Goal: Information Seeking & Learning: Learn about a topic

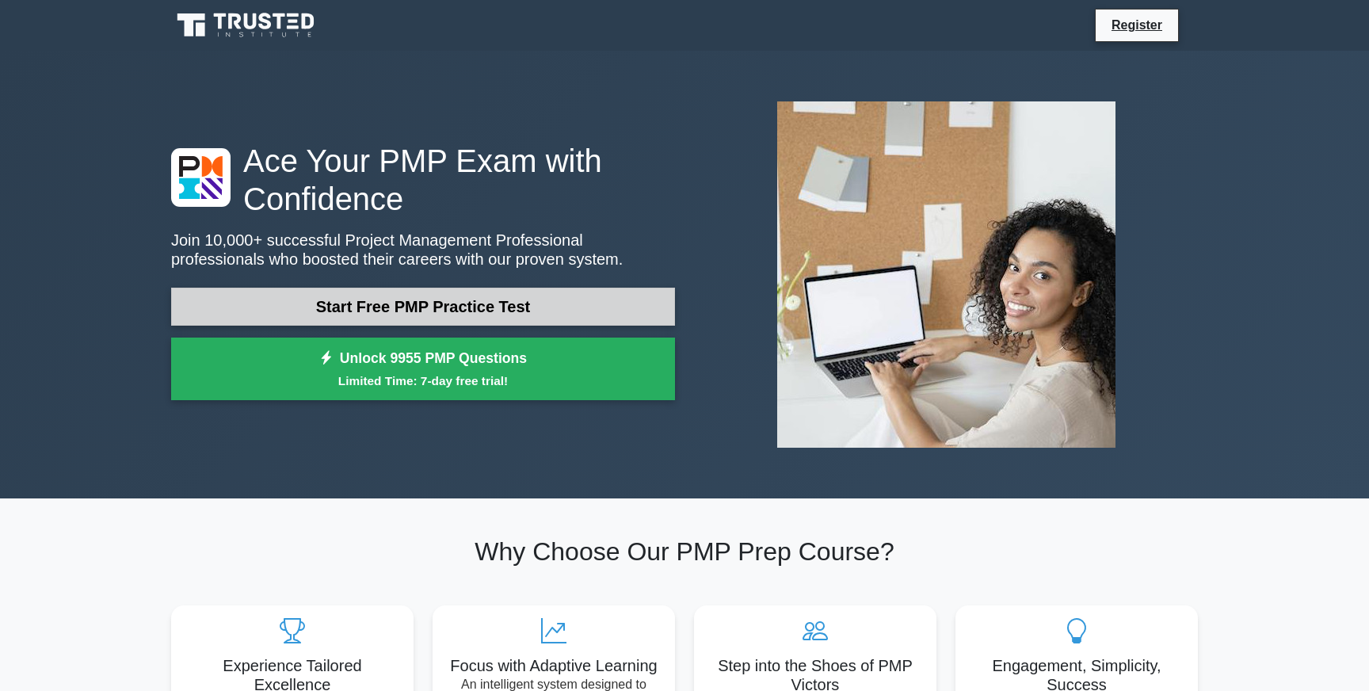
click at [435, 309] on link "Start Free PMP Practice Test" at bounding box center [423, 307] width 504 height 38
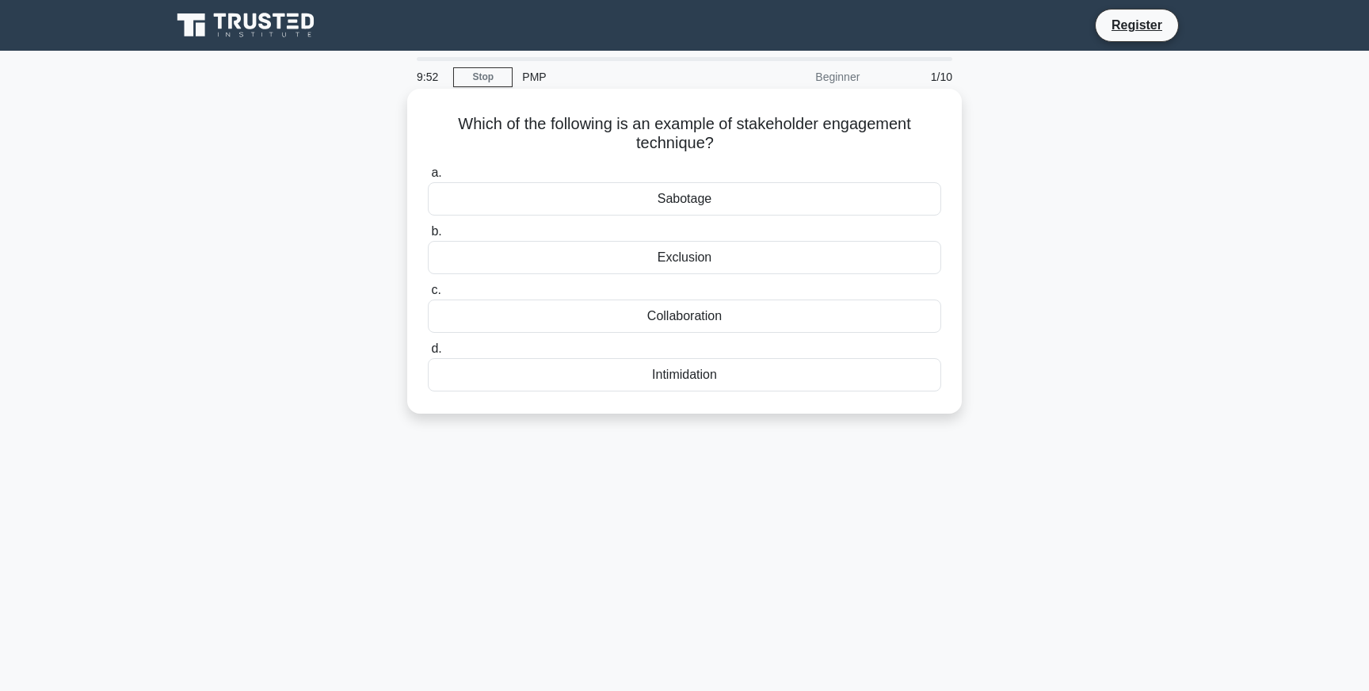
click at [594, 259] on div "Exclusion" at bounding box center [685, 257] width 514 height 33
click at [428, 237] on input "b. Exclusion" at bounding box center [428, 232] width 0 height 10
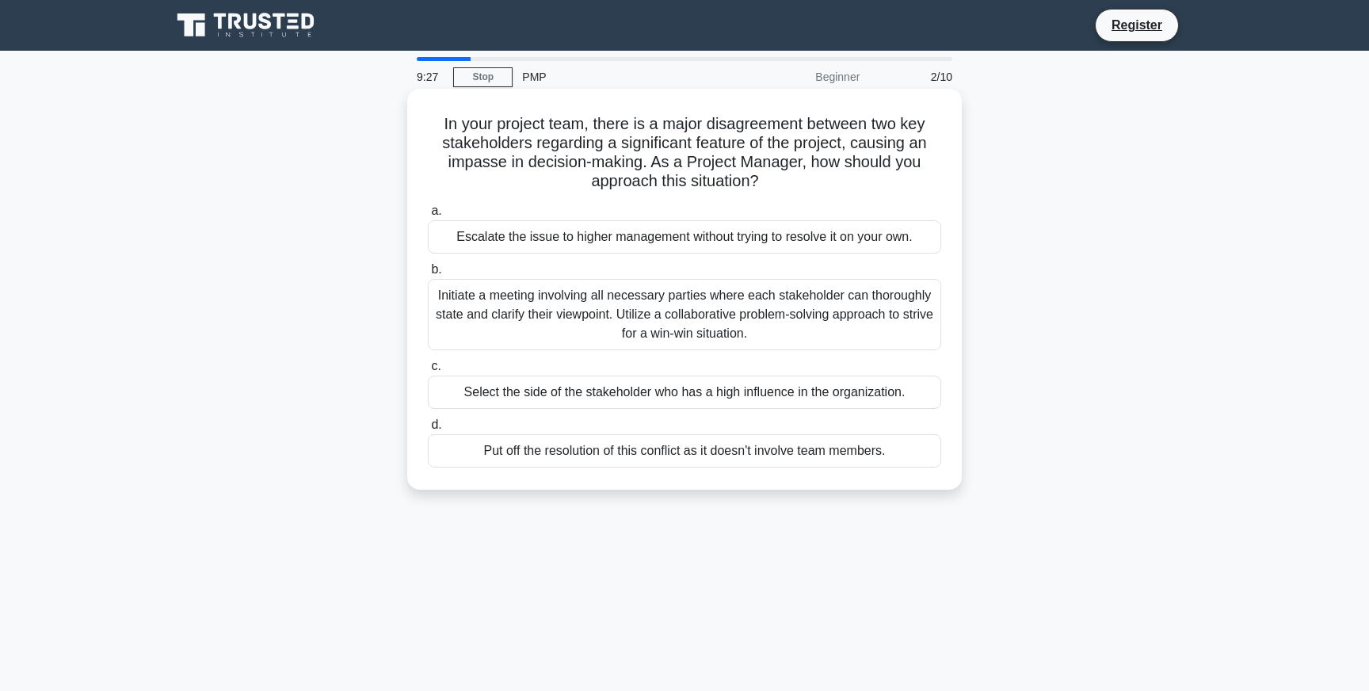
click at [530, 318] on div "Initiate a meeting involving all necessary parties where each stakeholder can t…" at bounding box center [685, 314] width 514 height 71
click at [428, 275] on input "b. Initiate a meeting involving all necessary parties where each stakeholder ca…" at bounding box center [428, 270] width 0 height 10
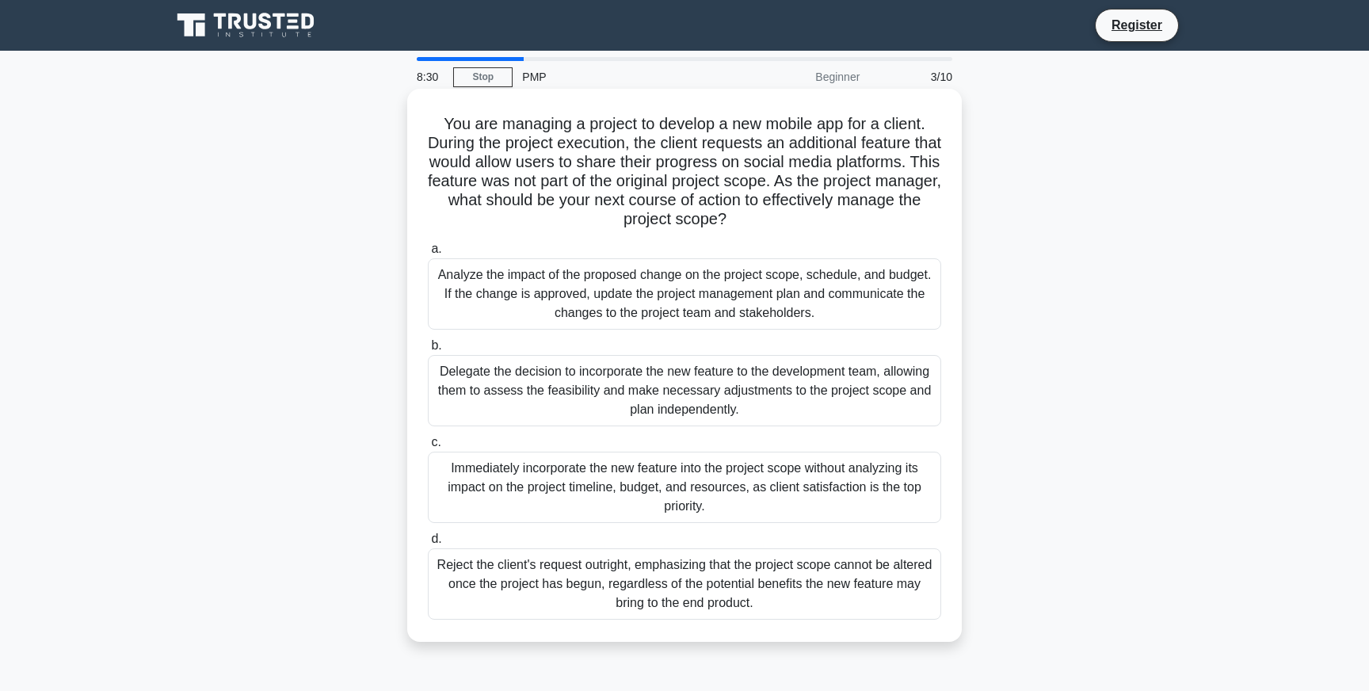
click at [480, 294] on div "Analyze the impact of the proposed change on the project scope, schedule, and b…" at bounding box center [685, 293] width 514 height 71
click at [428, 254] on input "a. Analyze the impact of the proposed change on the project scope, schedule, an…" at bounding box center [428, 249] width 0 height 10
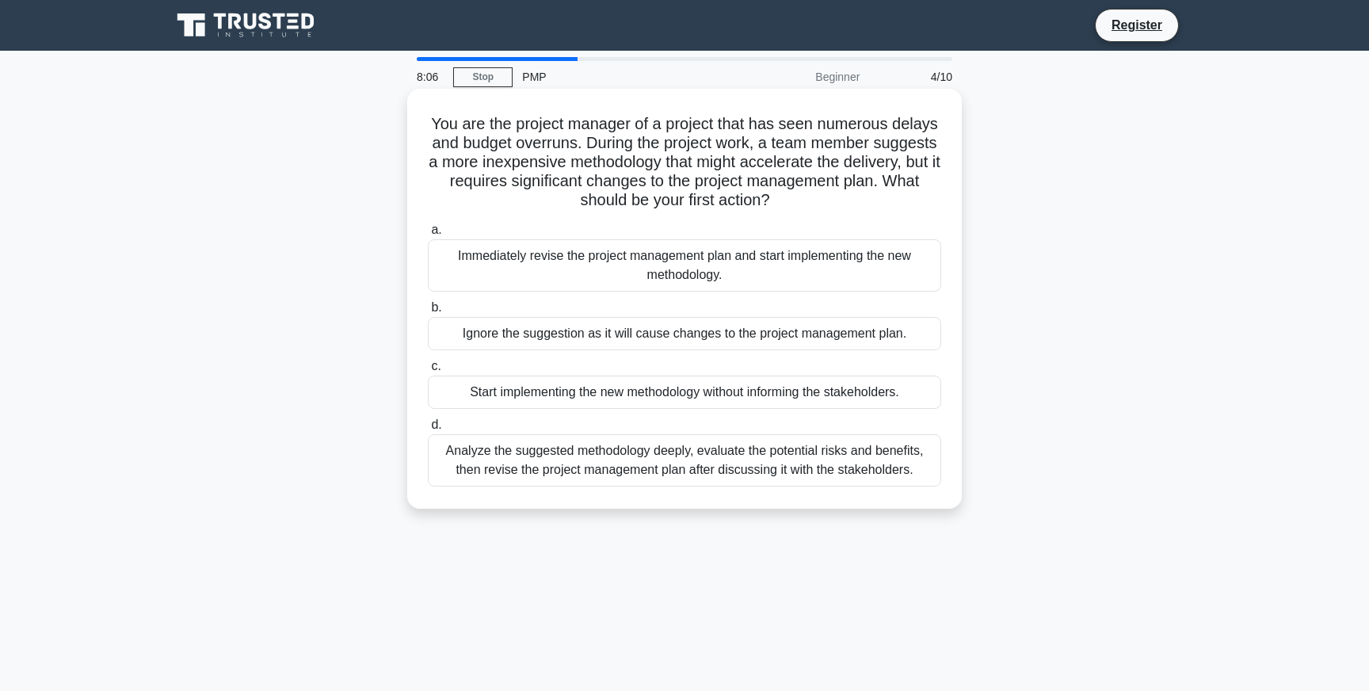
click at [755, 468] on div "Analyze the suggested methodology deeply, evaluate the potential risks and bene…" at bounding box center [685, 460] width 514 height 52
click at [428, 430] on input "d. Analyze the suggested methodology deeply, evaluate the potential risks and b…" at bounding box center [428, 425] width 0 height 10
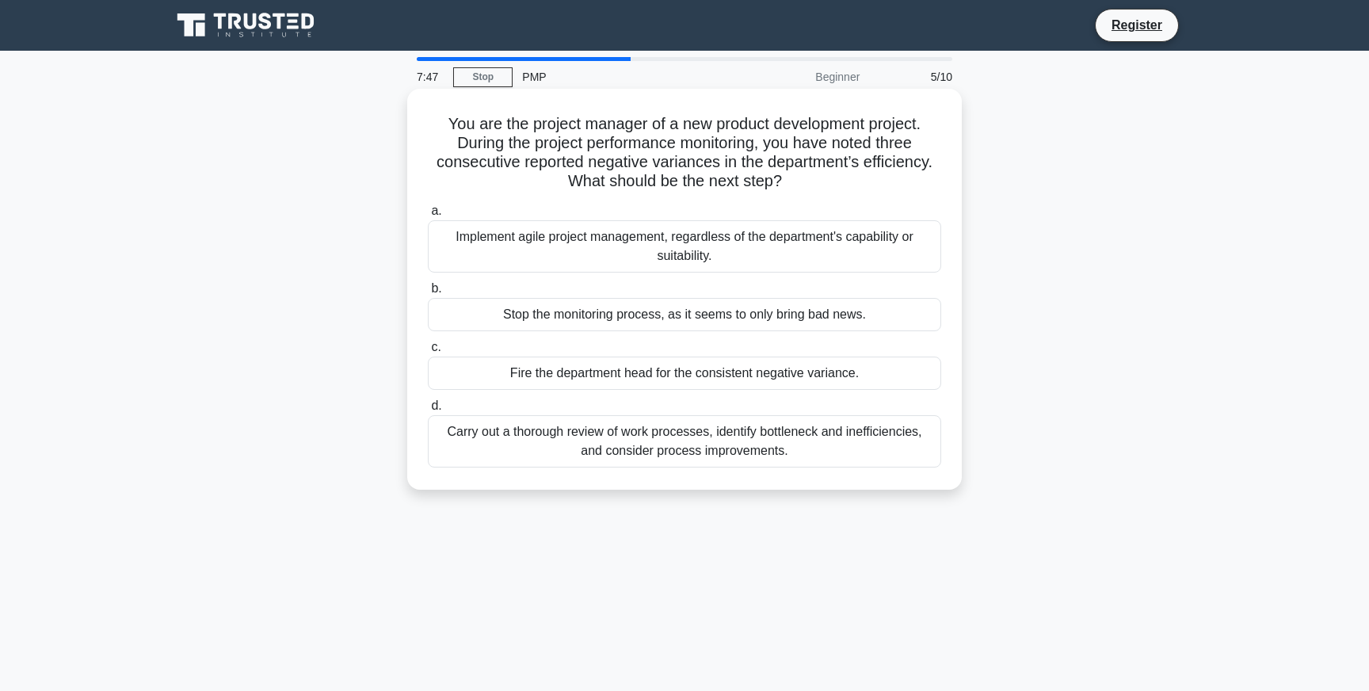
click at [618, 436] on div "Carry out a thorough review of work processes, identify bottleneck and ineffici…" at bounding box center [685, 441] width 514 height 52
click at [428, 411] on input "d. Carry out a thorough review of work processes, identify bottleneck and ineff…" at bounding box center [428, 406] width 0 height 10
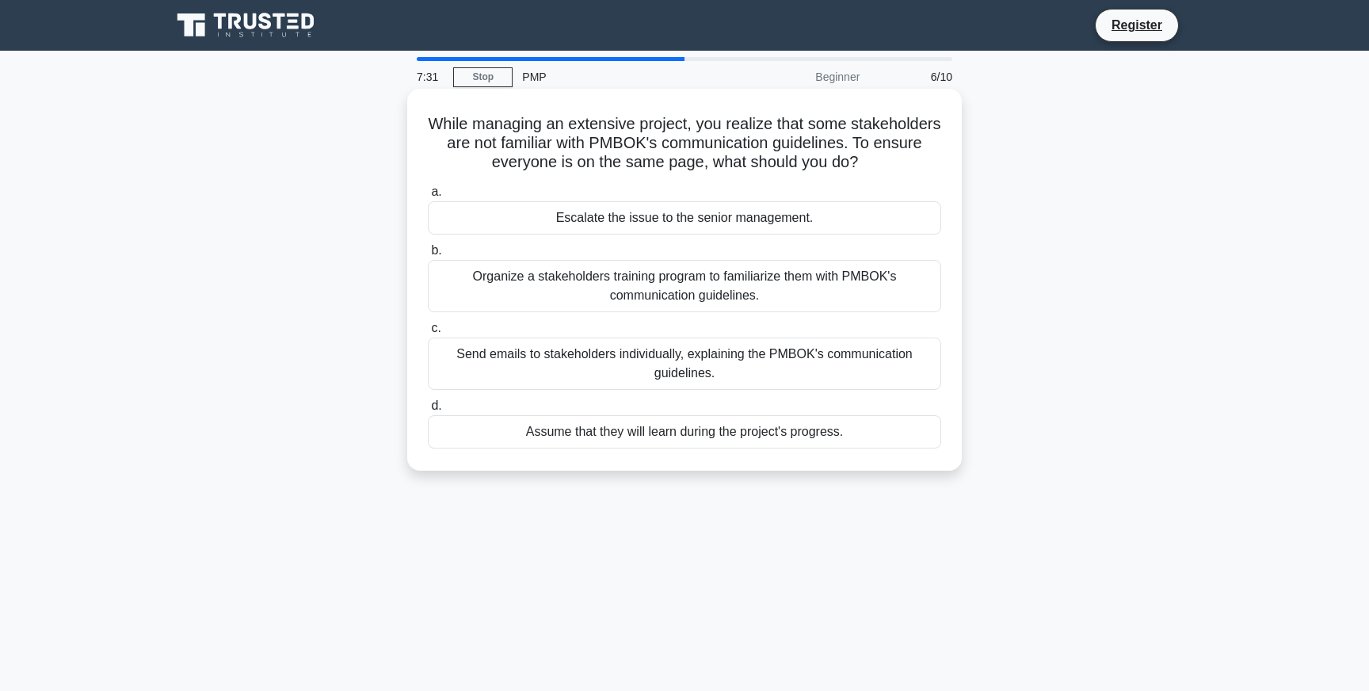
click at [710, 284] on div "Organize a stakeholders training program to familiarize them with PMBOK's commu…" at bounding box center [685, 286] width 514 height 52
click at [428, 256] on input "b. Organize a stakeholders training program to familiarize them with PMBOK's co…" at bounding box center [428, 251] width 0 height 10
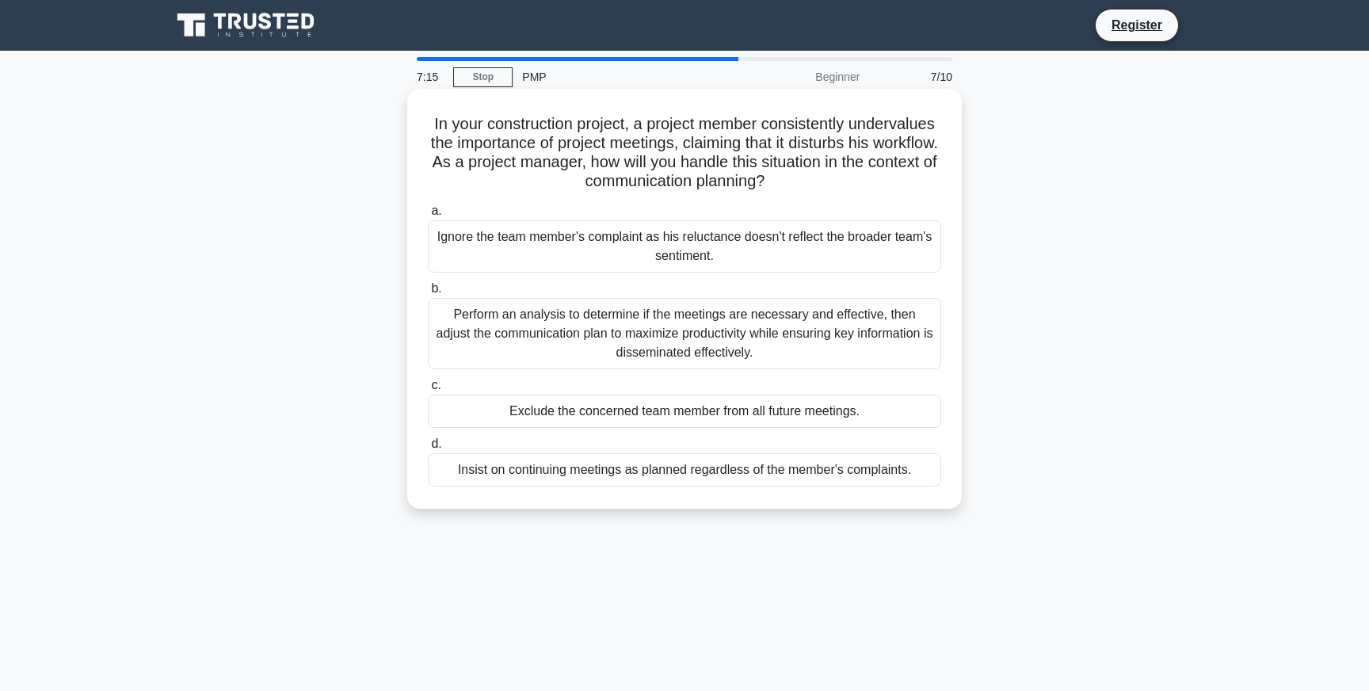
click at [911, 330] on div "Perform an analysis to determine if the meetings are necessary and effective, t…" at bounding box center [685, 333] width 514 height 71
click at [428, 294] on input "b. Perform an analysis to determine if the meetings are necessary and effective…" at bounding box center [428, 289] width 0 height 10
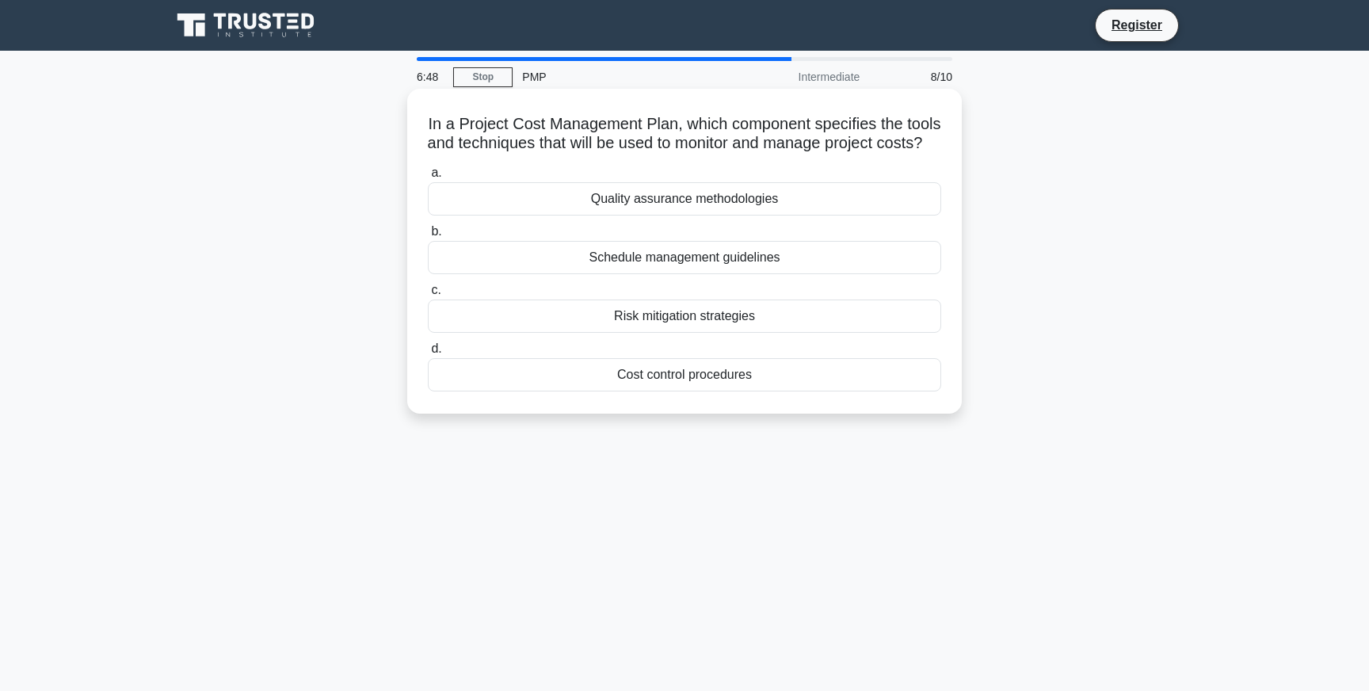
click at [835, 392] on div "Cost control procedures" at bounding box center [685, 374] width 514 height 33
click at [428, 354] on input "d. Cost control procedures" at bounding box center [428, 349] width 0 height 10
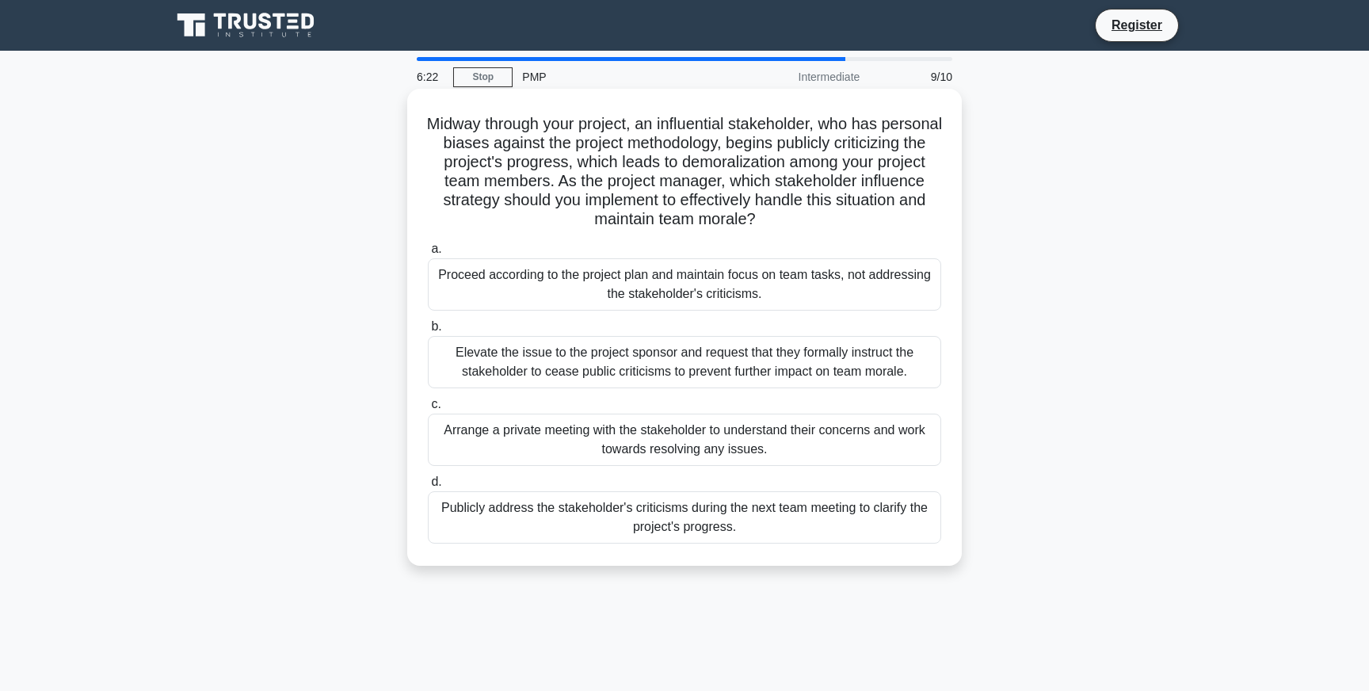
click at [796, 444] on div "Arrange a private meeting with the stakeholder to understand their concerns and…" at bounding box center [685, 440] width 514 height 52
click at [428, 410] on input "c. Arrange a private meeting with the stakeholder to understand their concerns …" at bounding box center [428, 404] width 0 height 10
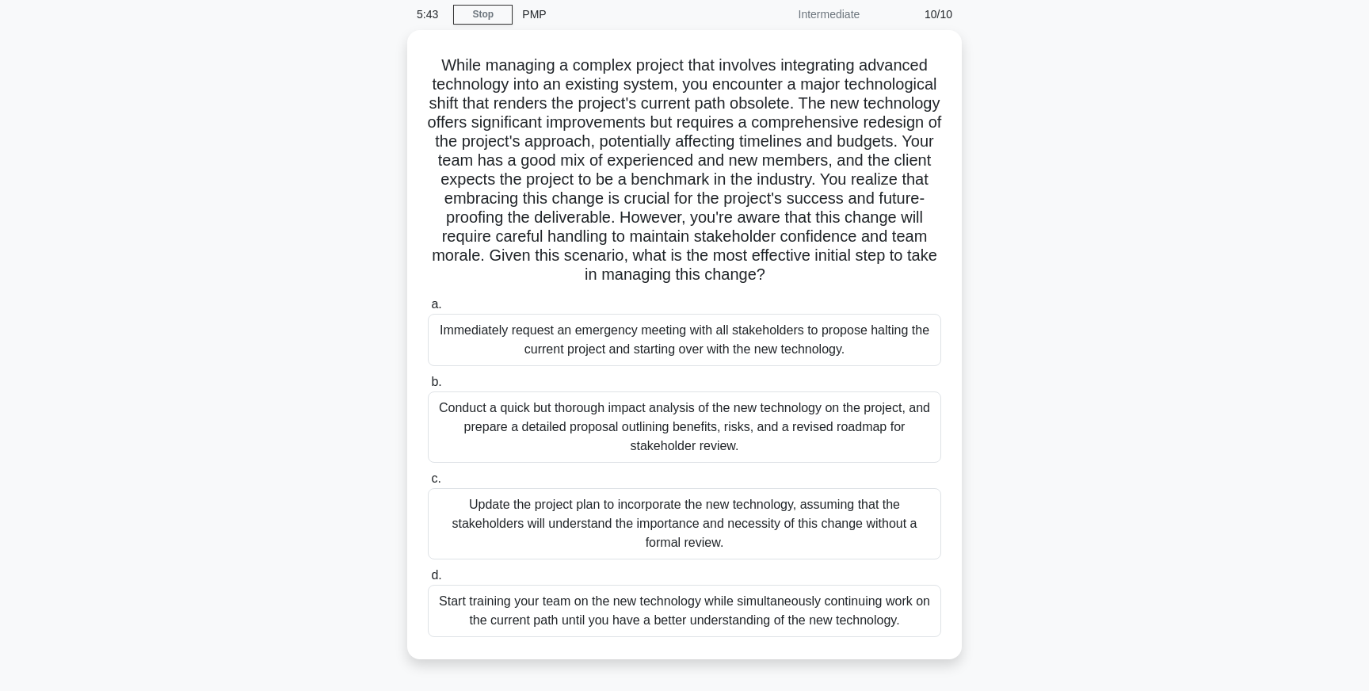
scroll to position [71, 0]
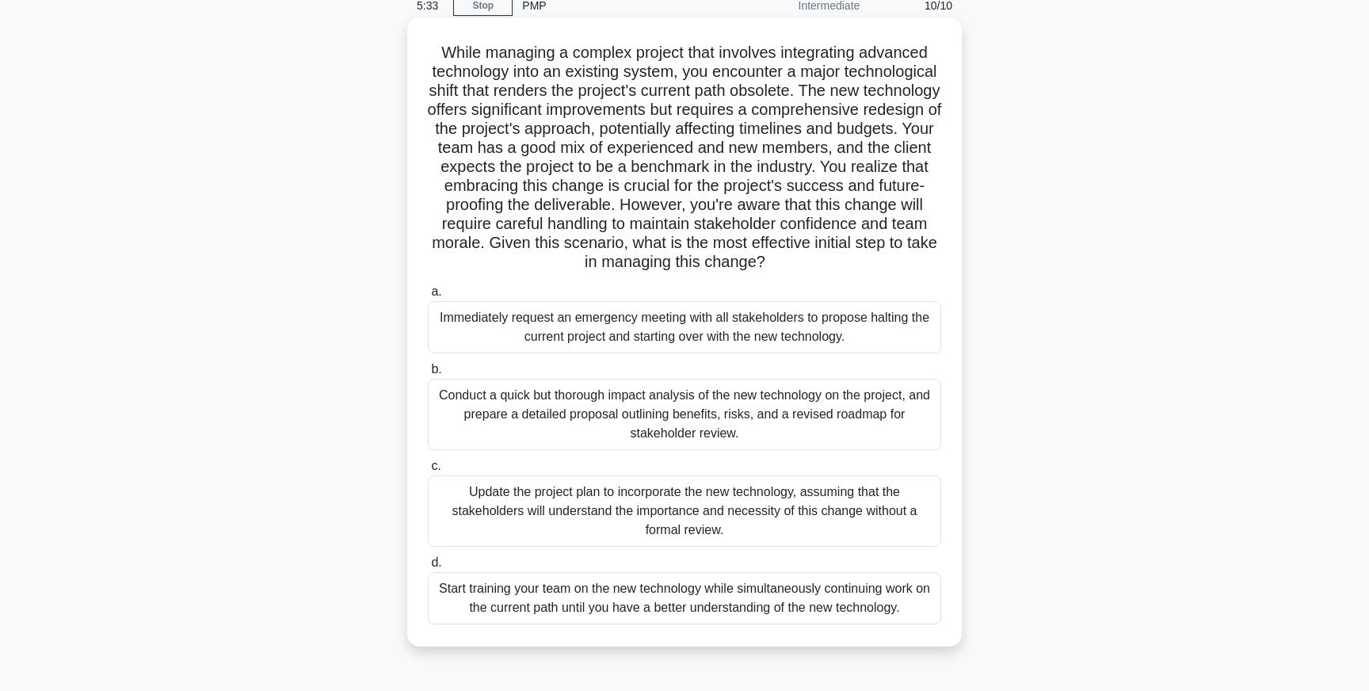
click at [850, 413] on div "Conduct a quick but thorough impact analysis of the new technology on the proje…" at bounding box center [685, 414] width 514 height 71
click at [428, 375] on input "b. Conduct a quick but thorough impact analysis of the new technology on the pr…" at bounding box center [428, 370] width 0 height 10
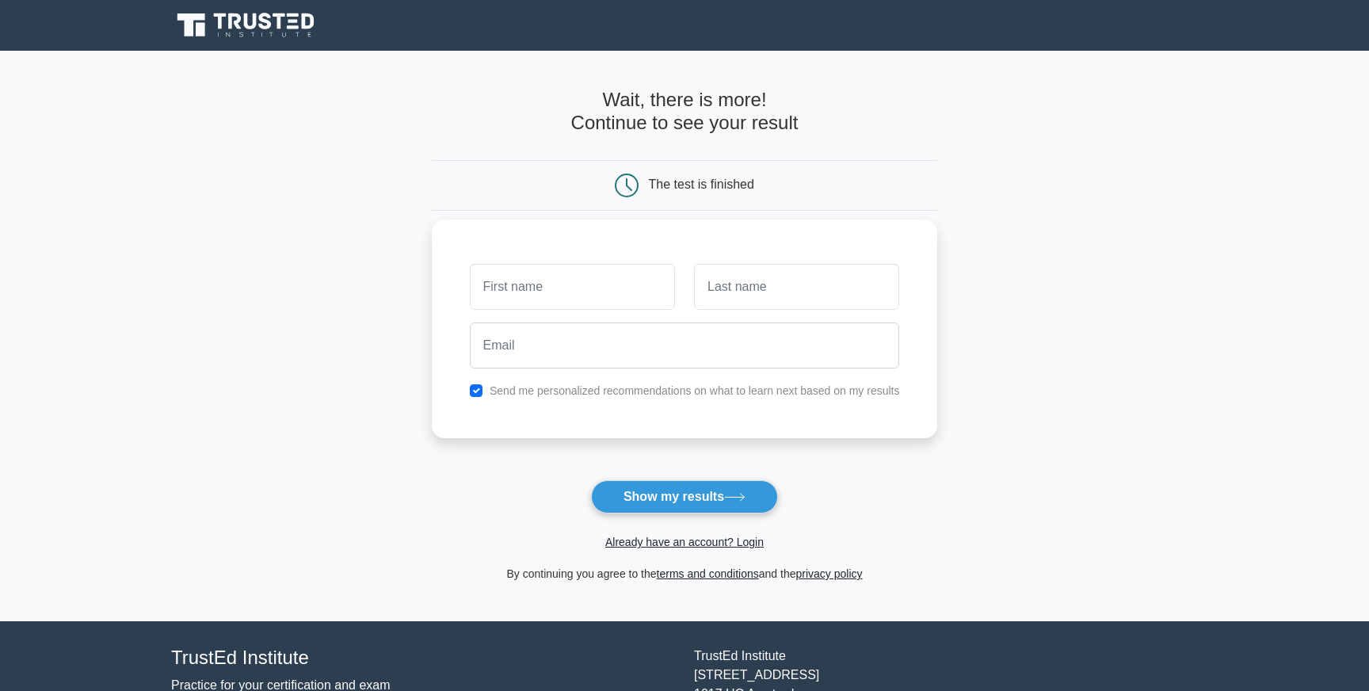
click at [877, 395] on label "Send me personalized recommendations on what to learn next based on my results" at bounding box center [695, 390] width 411 height 13
click at [473, 392] on input "checkbox" at bounding box center [476, 390] width 13 height 13
checkbox input "false"
click at [527, 255] on div "Send me personalized recommendations on what to learn next based on my results" at bounding box center [685, 329] width 506 height 219
click at [523, 285] on input "text" at bounding box center [572, 287] width 205 height 46
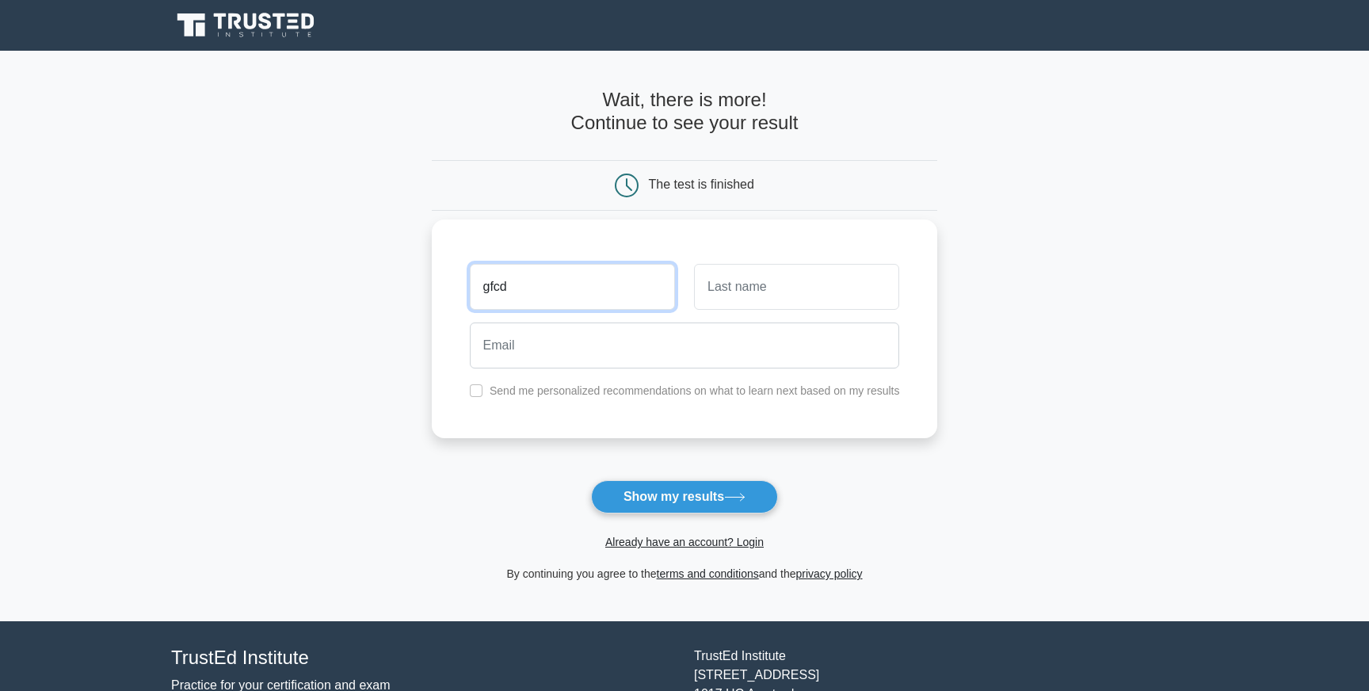
type input "gfcd"
type input "gfgf"
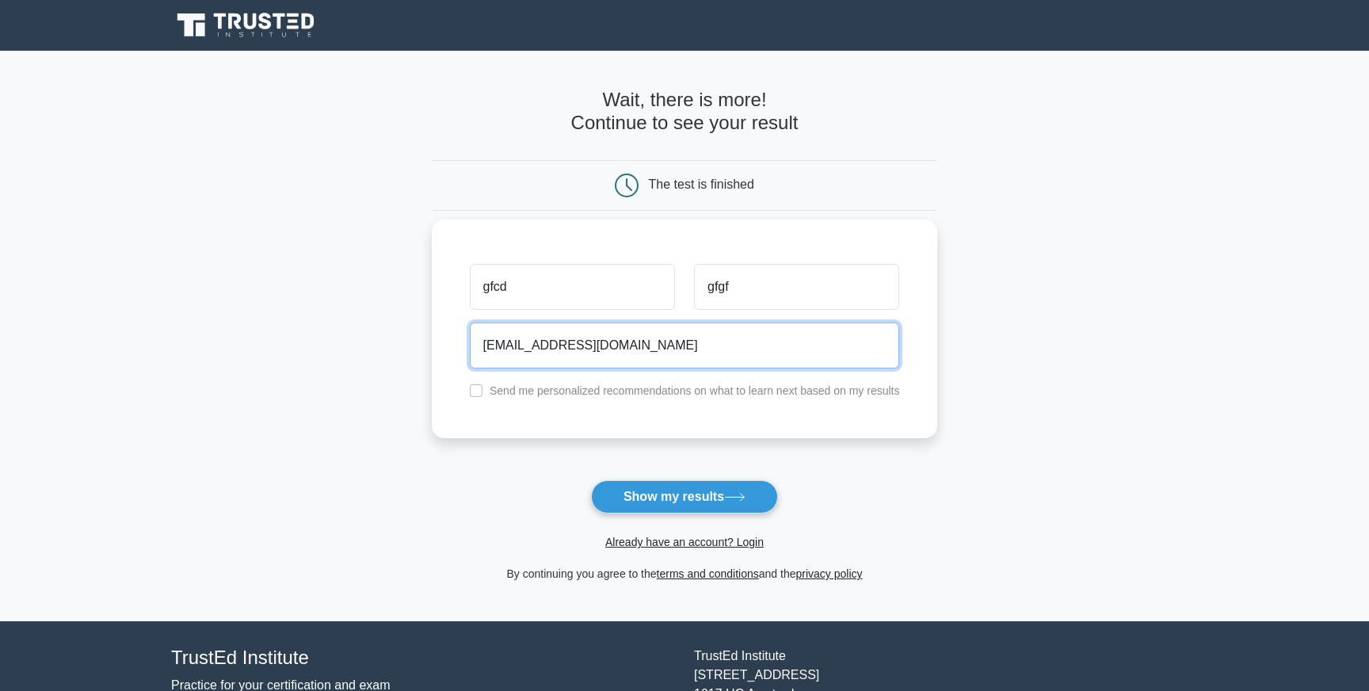
type input "gffgd@gmail.com"
click at [508, 388] on label "Send me personalized recommendations on what to learn next based on my results" at bounding box center [695, 390] width 411 height 13
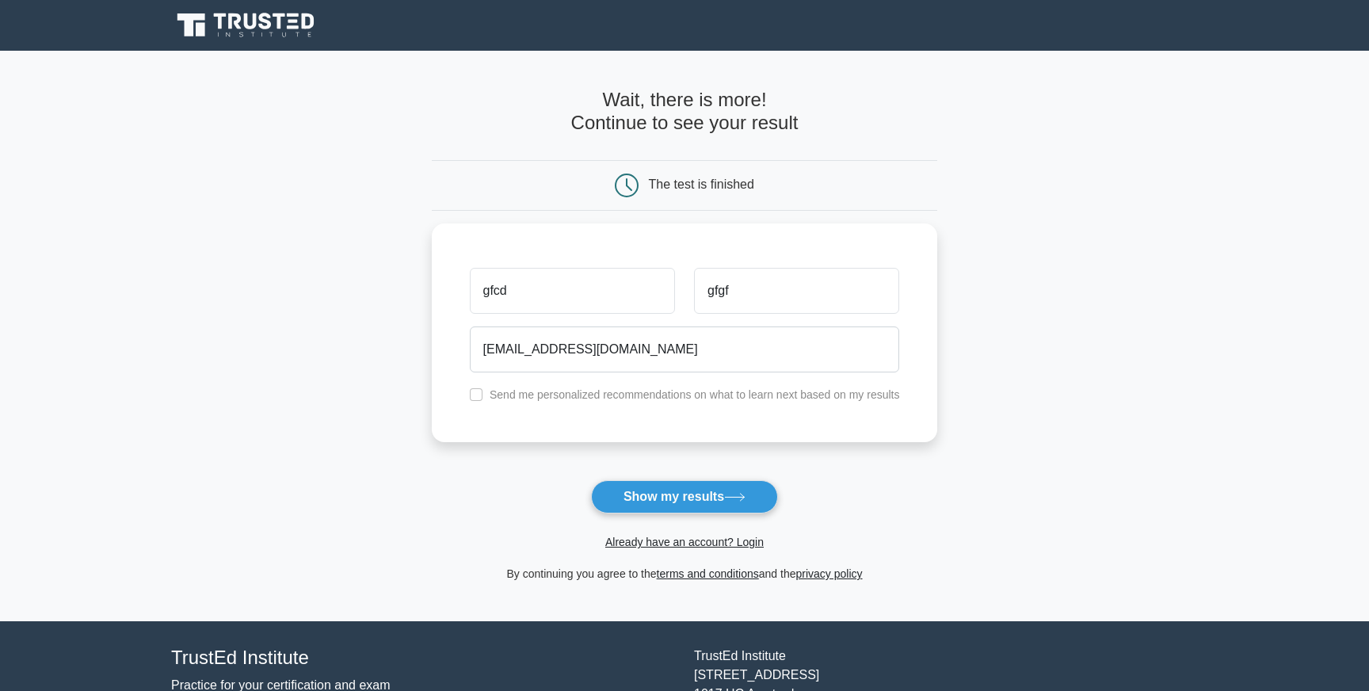
click at [727, 518] on div "Already have an account? Login" at bounding box center [685, 533] width 506 height 38
click at [739, 508] on button "Show my results" at bounding box center [684, 496] width 187 height 33
